Goal: Task Accomplishment & Management: Complete application form

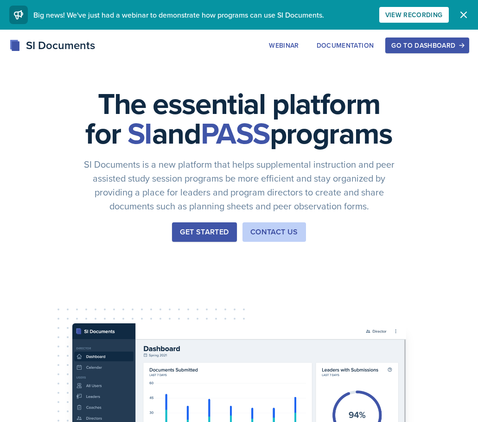
click at [413, 48] on div "Go to Dashboard" at bounding box center [426, 45] width 71 height 7
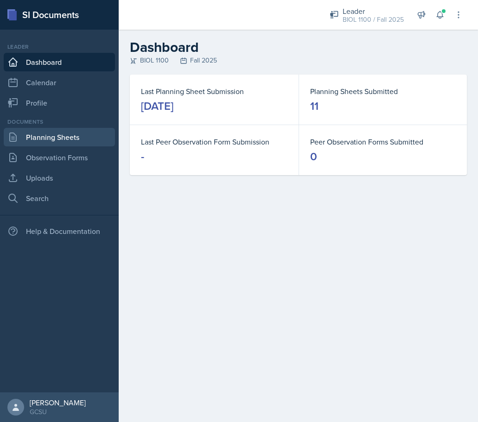
click at [60, 133] on link "Planning Sheets" at bounding box center [59, 137] width 111 height 19
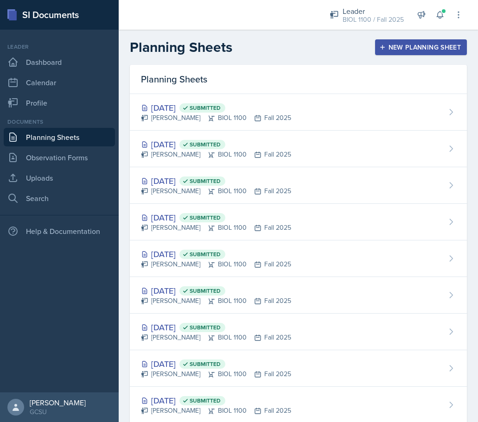
click at [401, 46] on div "New Planning Sheet" at bounding box center [421, 47] width 80 height 7
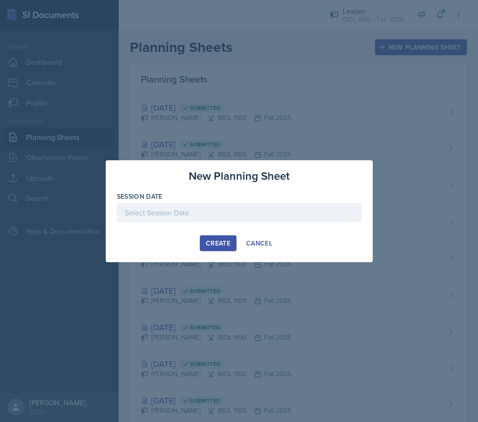
click at [161, 208] on div at bounding box center [239, 212] width 245 height 19
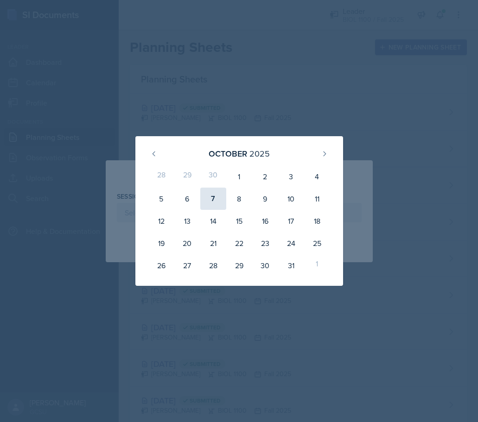
click at [216, 197] on div "7" at bounding box center [213, 199] width 26 height 22
type input "[DATE]"
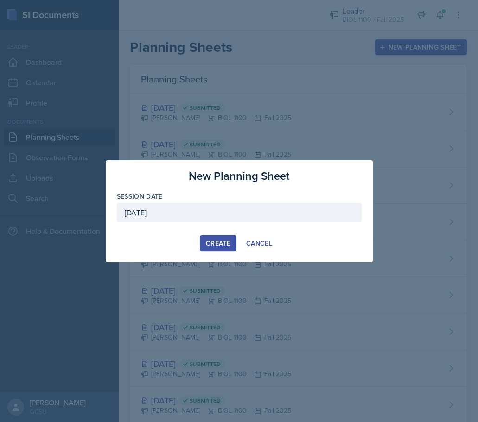
click at [220, 243] on div "Create" at bounding box center [218, 243] width 25 height 7
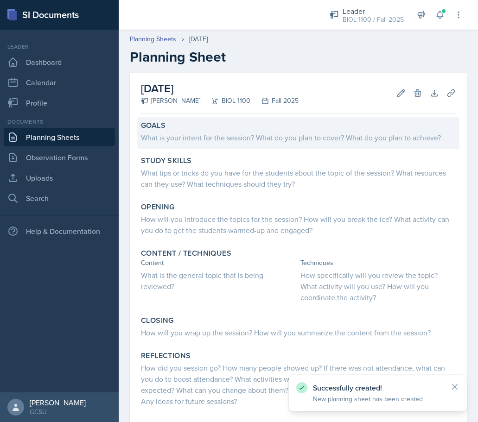
click at [191, 139] on div "What is your intent for the session? What do you plan to cover? What do you pla…" at bounding box center [298, 137] width 315 height 11
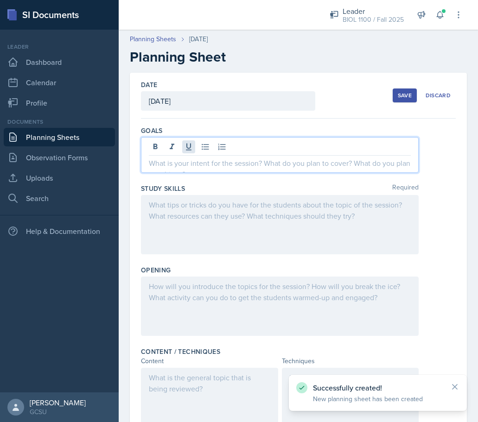
click at [193, 142] on div at bounding box center [280, 155] width 278 height 36
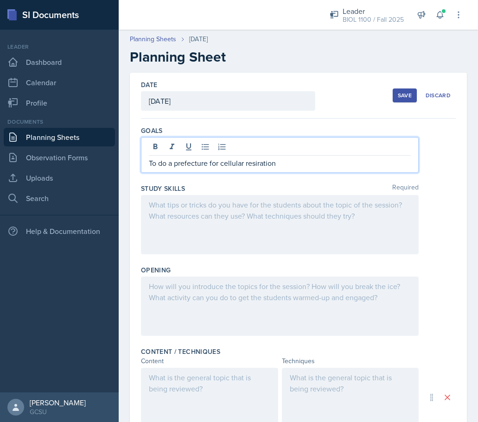
click at [239, 200] on div at bounding box center [280, 224] width 278 height 59
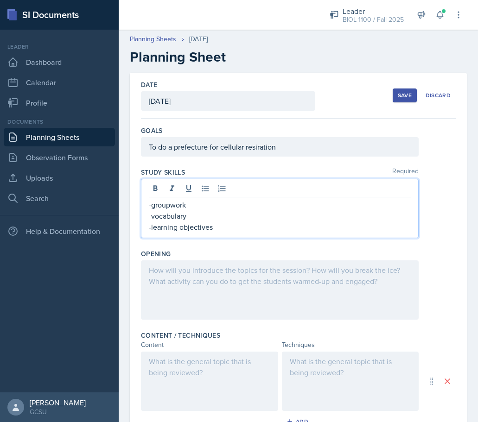
click at [195, 275] on div at bounding box center [280, 289] width 278 height 59
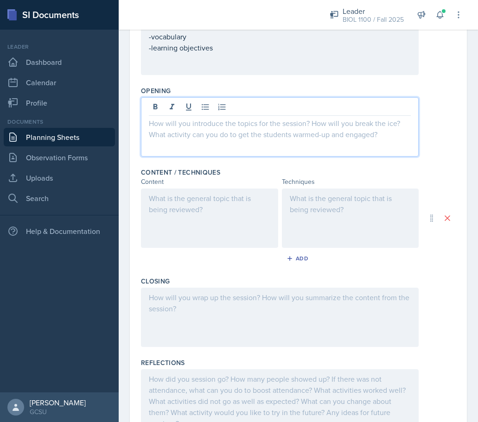
scroll to position [161, 0]
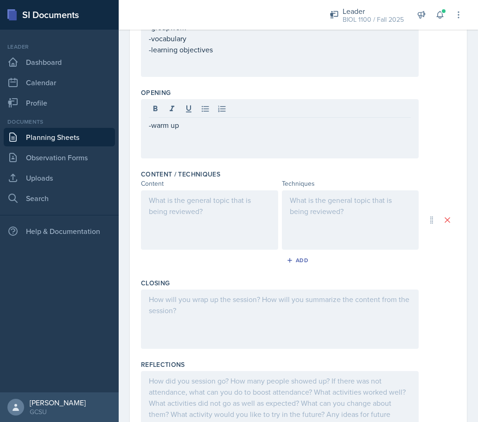
click at [337, 216] on div at bounding box center [350, 219] width 137 height 59
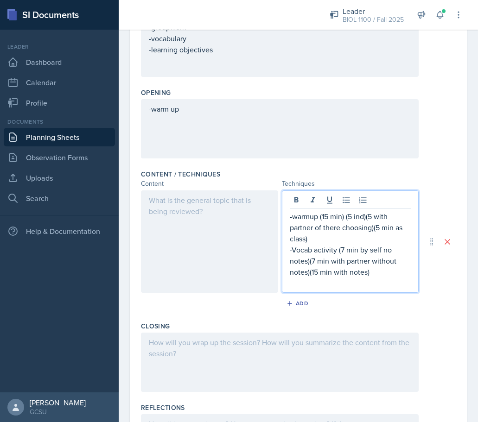
click at [374, 277] on p "-Vocab activity (7 min by self no notes)(7 min with partner without notes)(15 m…" at bounding box center [350, 260] width 121 height 33
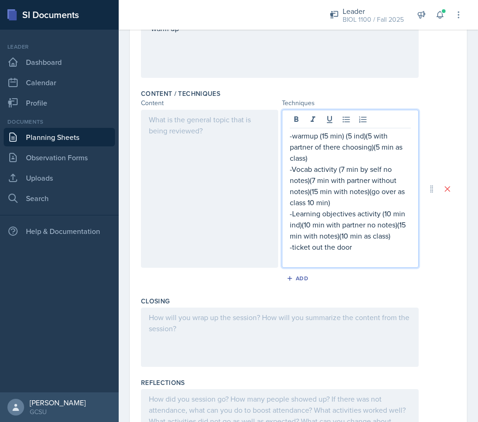
scroll to position [242, 0]
click at [198, 201] on div at bounding box center [209, 188] width 137 height 158
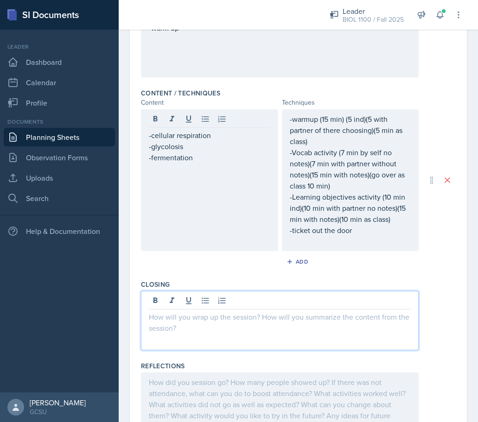
click at [191, 304] on div at bounding box center [280, 320] width 278 height 59
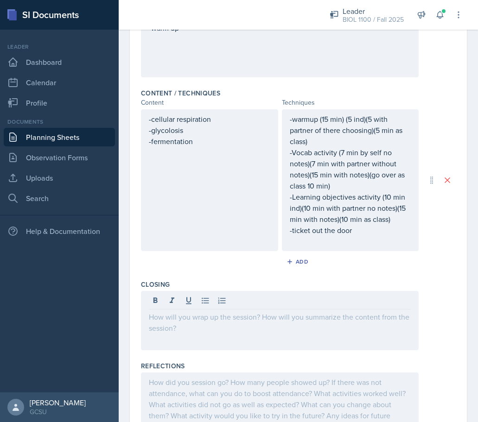
click at [192, 326] on div at bounding box center [280, 320] width 278 height 59
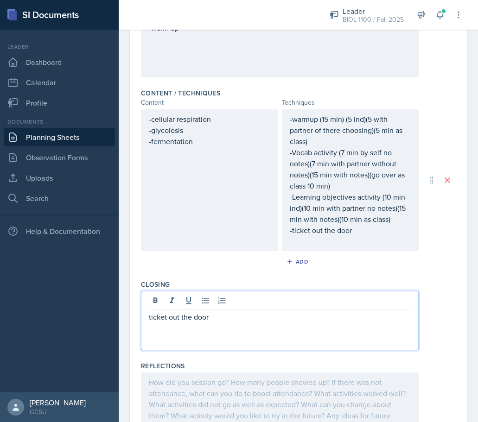
click at [193, 319] on p "ticket out the door" at bounding box center [280, 316] width 262 height 11
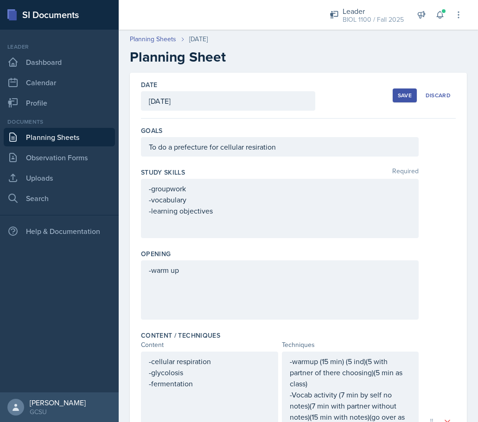
scroll to position [0, 0]
click at [405, 95] on div "Save" at bounding box center [405, 95] width 14 height 7
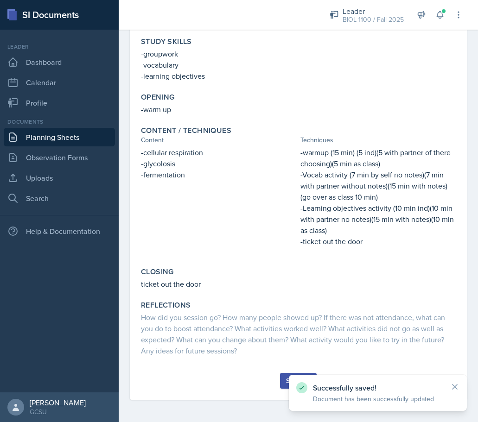
scroll to position [117, 0]
click at [286, 381] on div "Submit" at bounding box center [298, 380] width 25 height 7
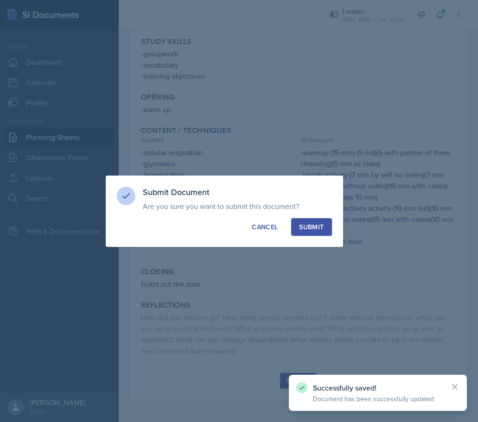
click at [312, 226] on div "Submit" at bounding box center [311, 226] width 25 height 9
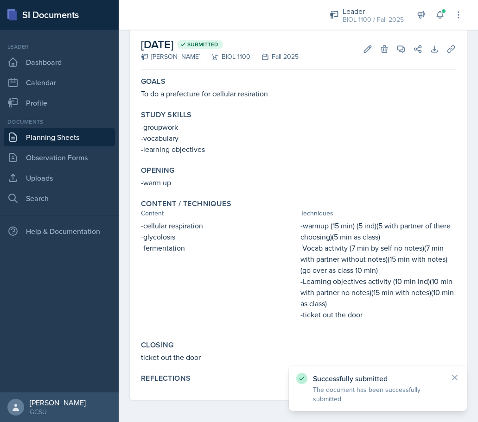
scroll to position [44, 0]
